Goal: Transaction & Acquisition: Purchase product/service

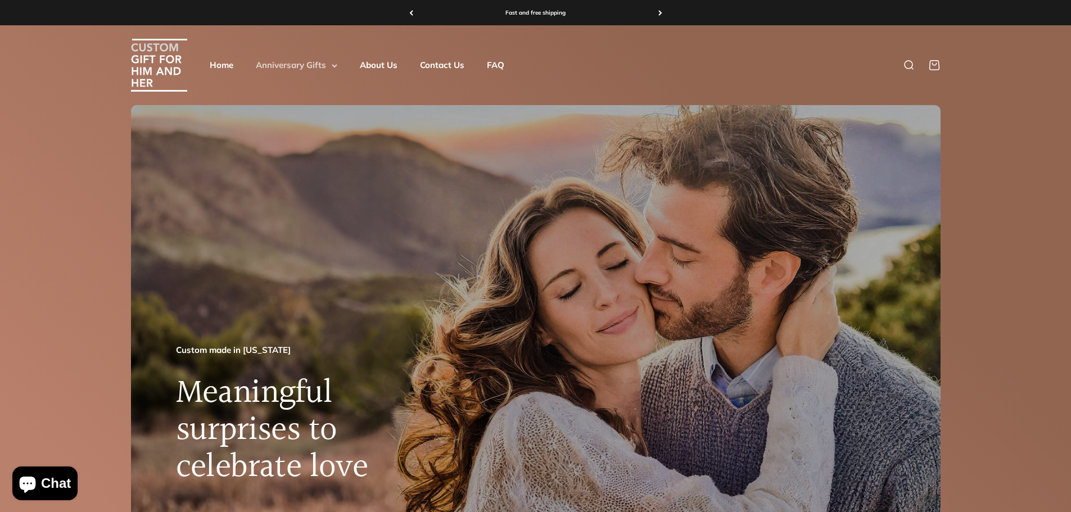
click at [308, 63] on summary "Anniversary Gifts" at bounding box center [297, 64] width 82 height 13
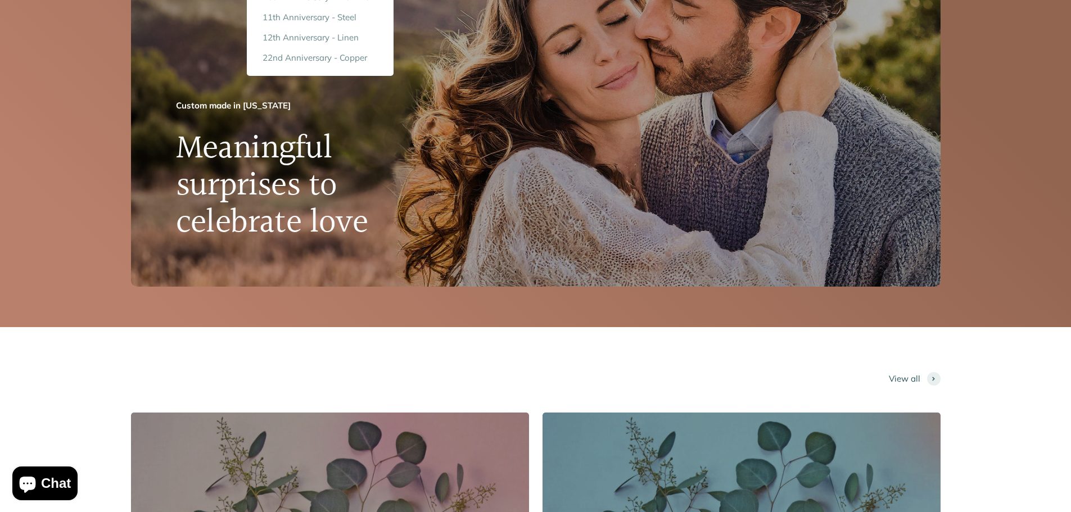
scroll to position [225, 0]
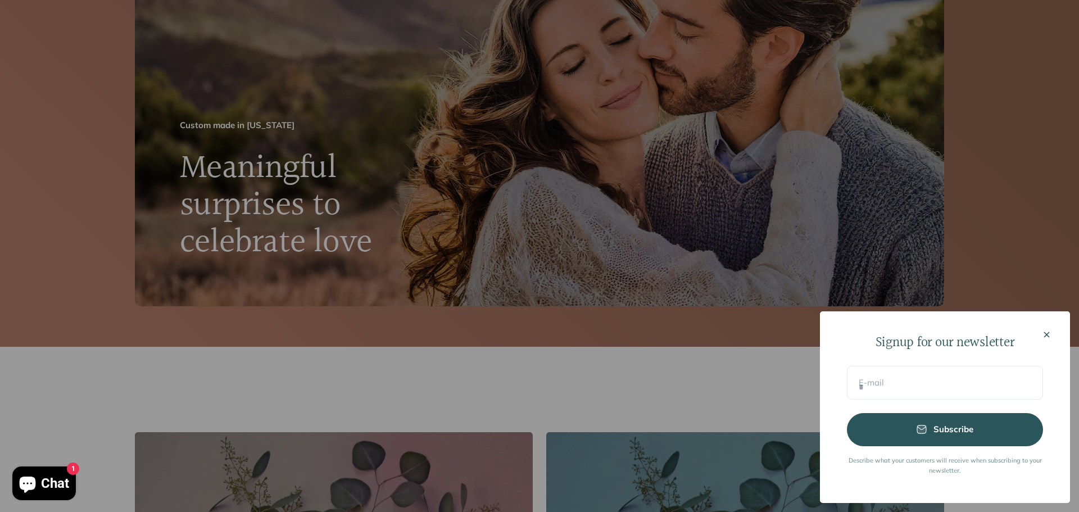
click at [1051, 333] on icon "Close" at bounding box center [1047, 334] width 11 height 11
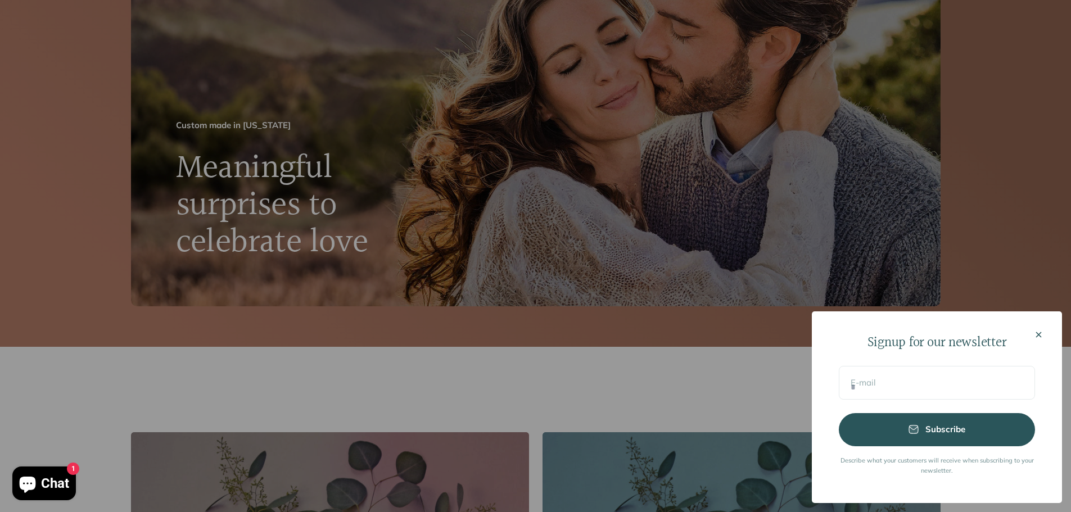
scroll to position [0, 0]
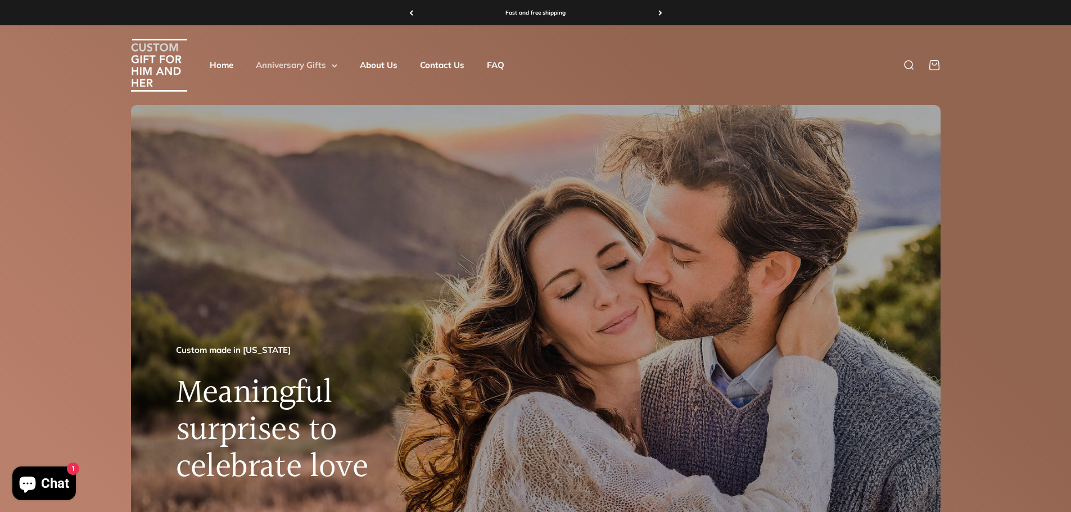
click at [333, 67] on icon at bounding box center [335, 66] width 6 height 4
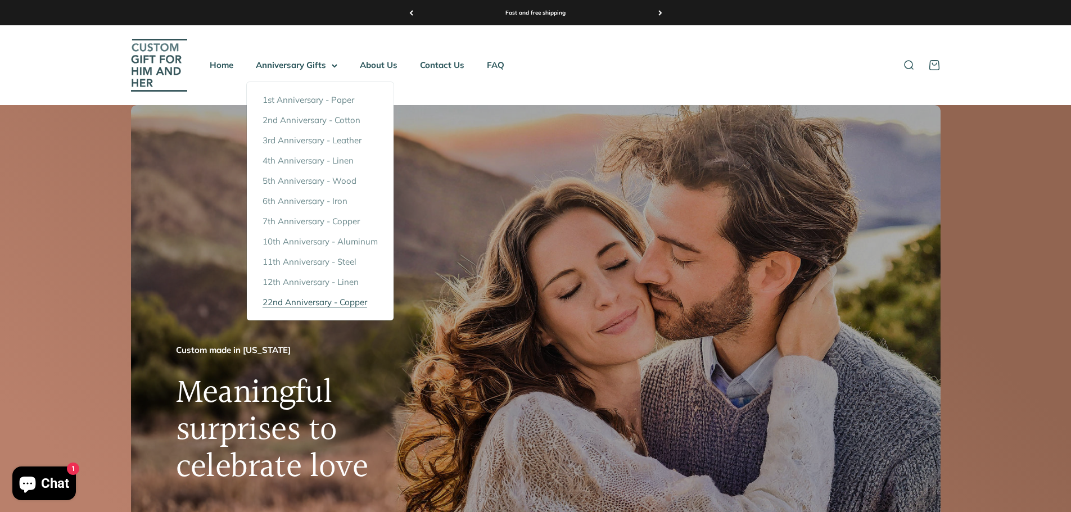
click at [310, 307] on span "22nd Anniversary - Copper" at bounding box center [315, 302] width 105 height 11
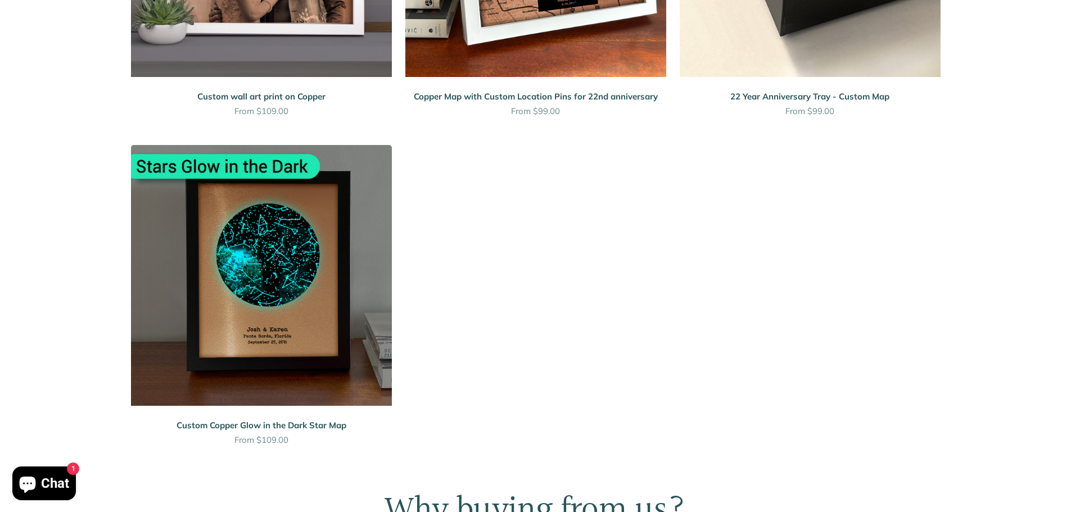
scroll to position [731, 0]
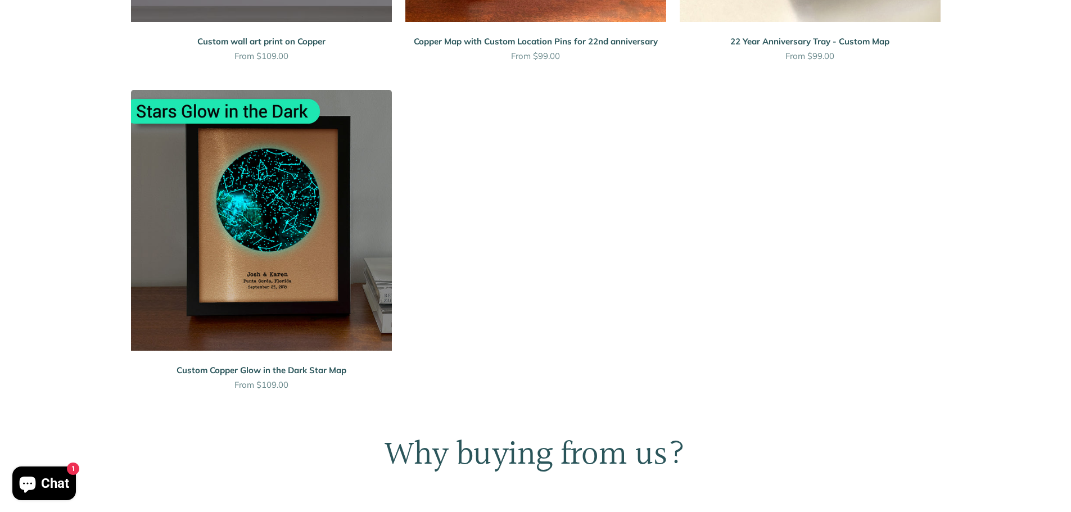
click at [320, 297] on img at bounding box center [261, 220] width 261 height 261
